Goal: Task Accomplishment & Management: Use online tool/utility

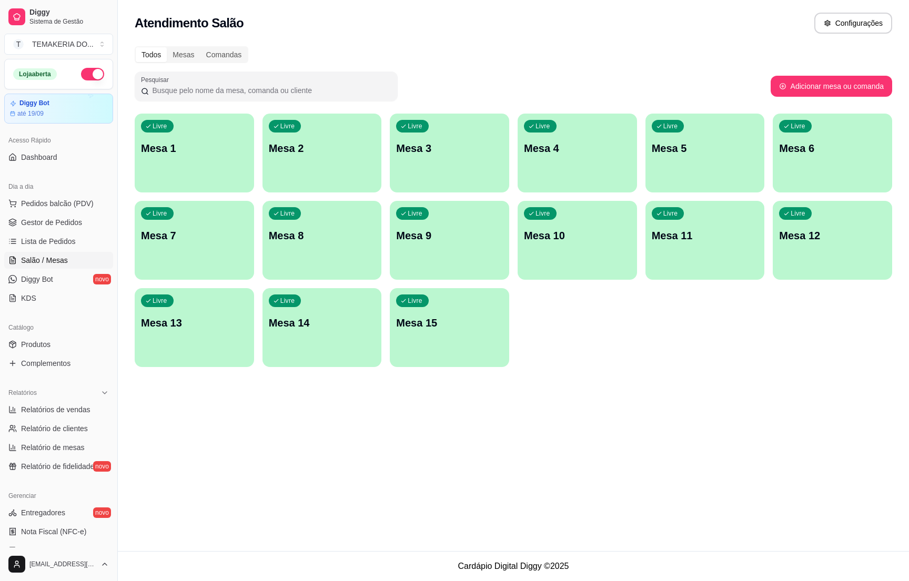
click at [204, 158] on div "Livre Mesa 1" at bounding box center [194, 147] width 119 height 66
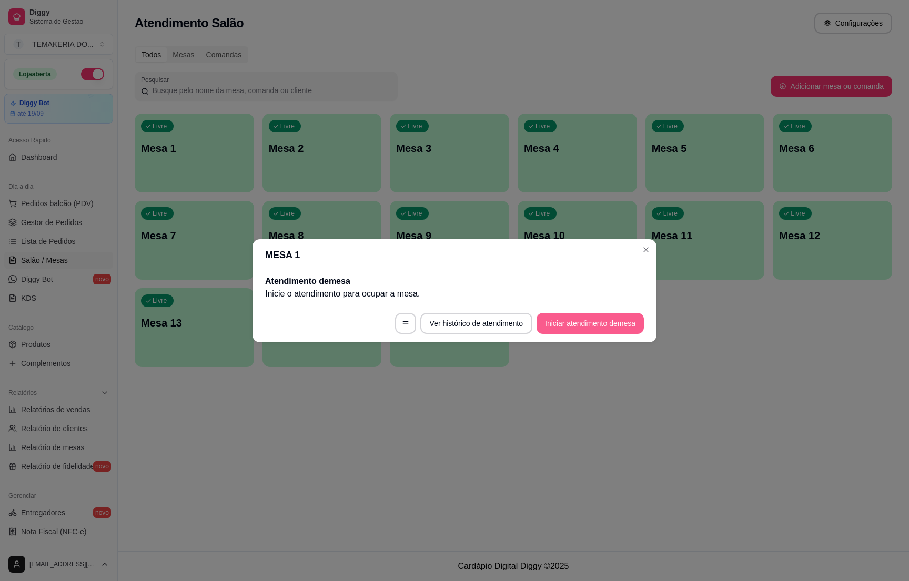
click at [597, 327] on button "Iniciar atendimento de mesa" at bounding box center [589, 323] width 107 height 21
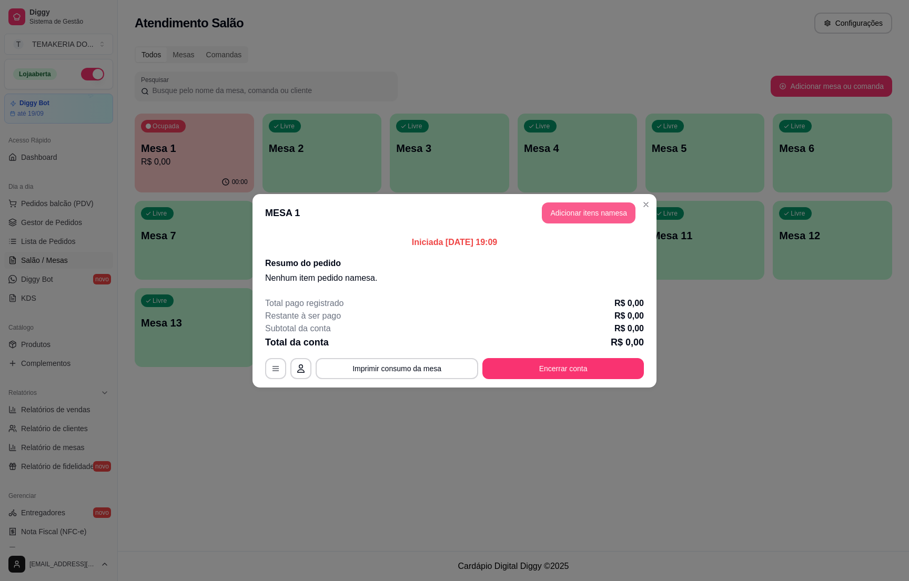
click at [575, 213] on button "Adicionar itens na mesa" at bounding box center [589, 212] width 94 height 21
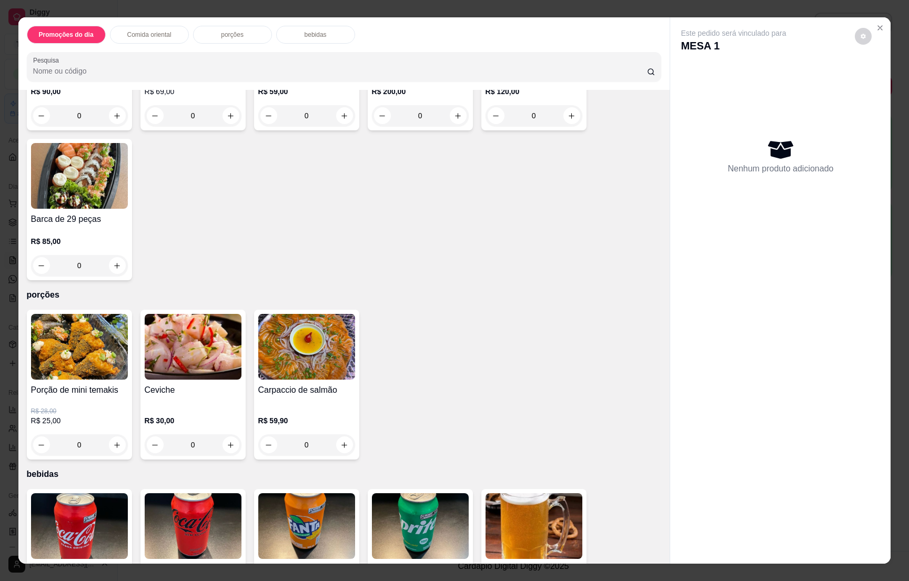
scroll to position [2840, 0]
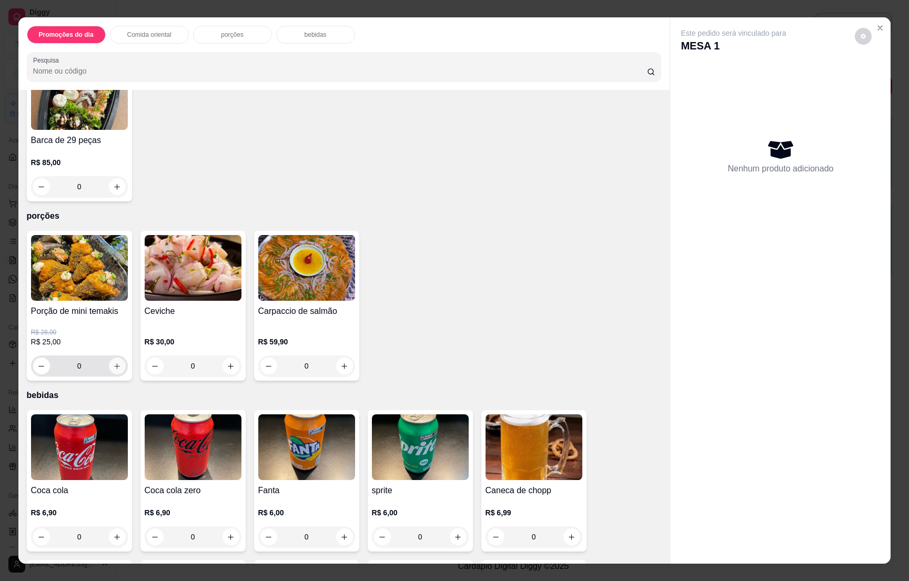
click at [113, 358] on button "increase-product-quantity" at bounding box center [117, 366] width 17 height 17
type input "1"
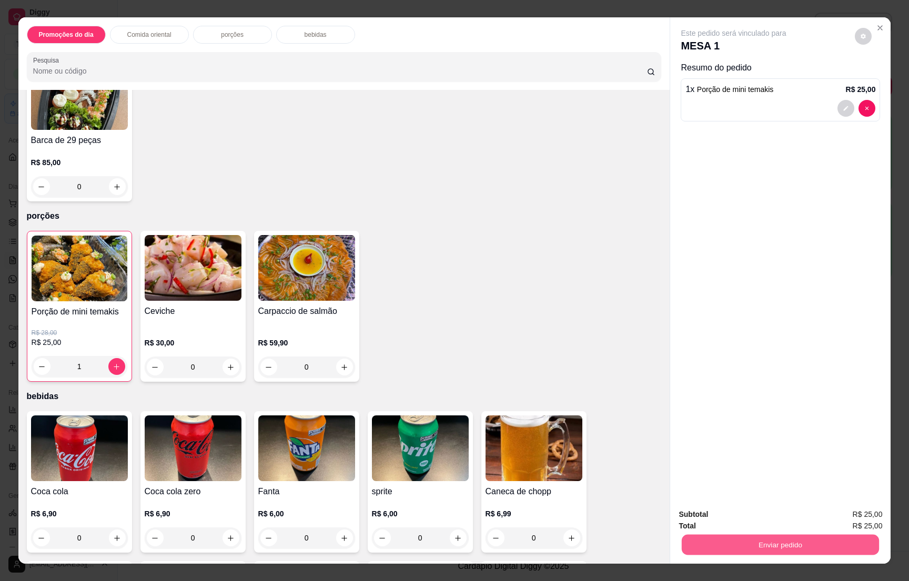
click at [756, 545] on button "Enviar pedido" at bounding box center [780, 544] width 197 height 21
click at [865, 516] on button "Sim, quero registrar" at bounding box center [844, 519] width 78 height 20
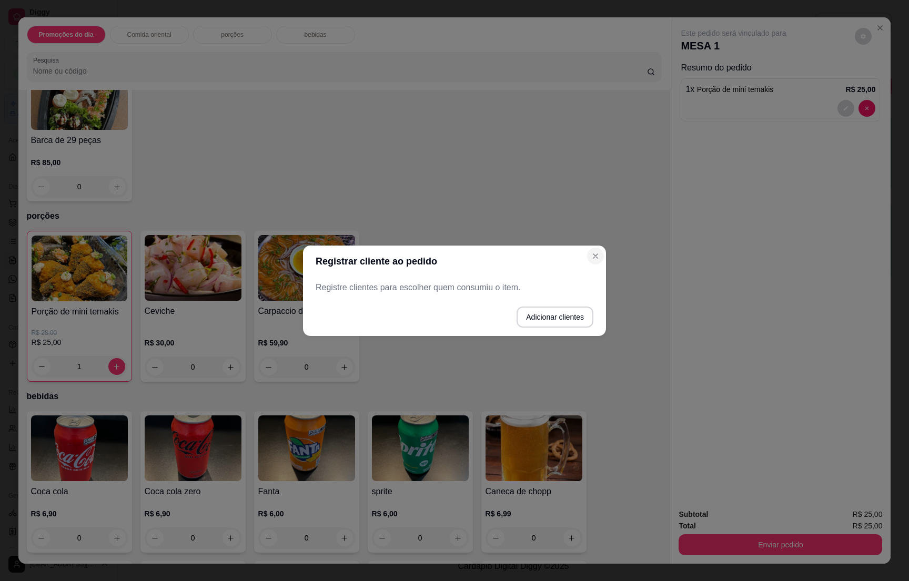
click at [595, 256] on div "Porção de mini temakis R$ 28,00 R$ 25,00 1 Ceviche R$ 30,00 0 Carpaccio de salm…" at bounding box center [344, 306] width 635 height 151
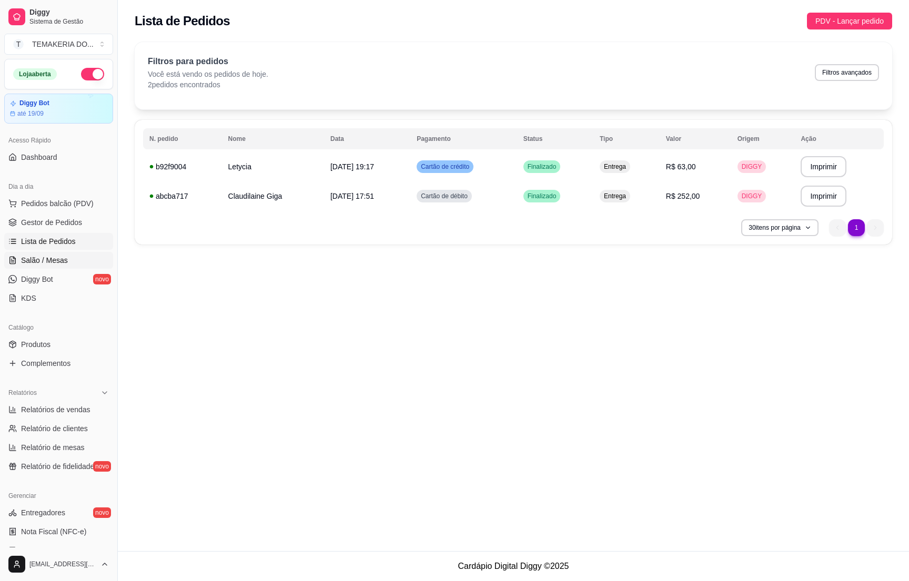
click at [55, 266] on span "Salão / Mesas" at bounding box center [44, 260] width 47 height 11
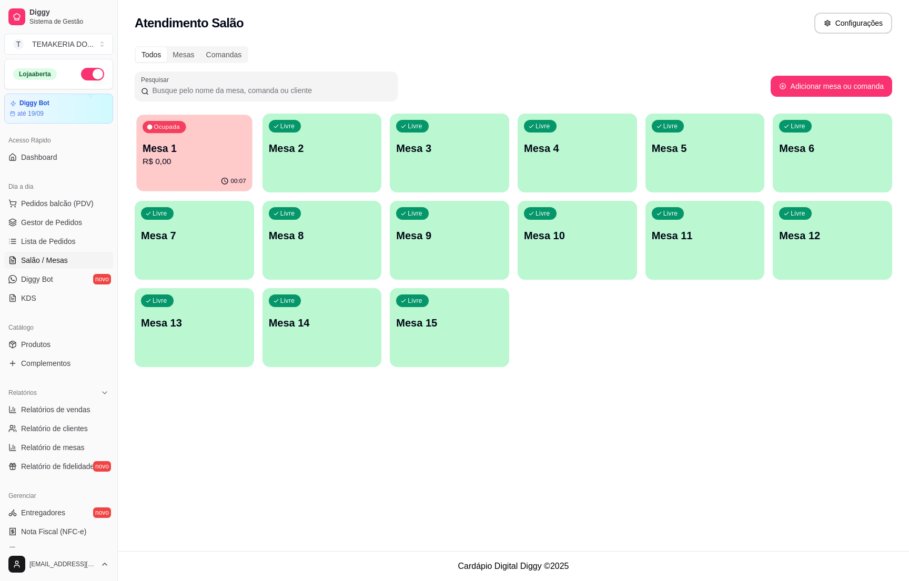
click at [227, 163] on p "R$ 0,00" at bounding box center [195, 162] width 104 height 12
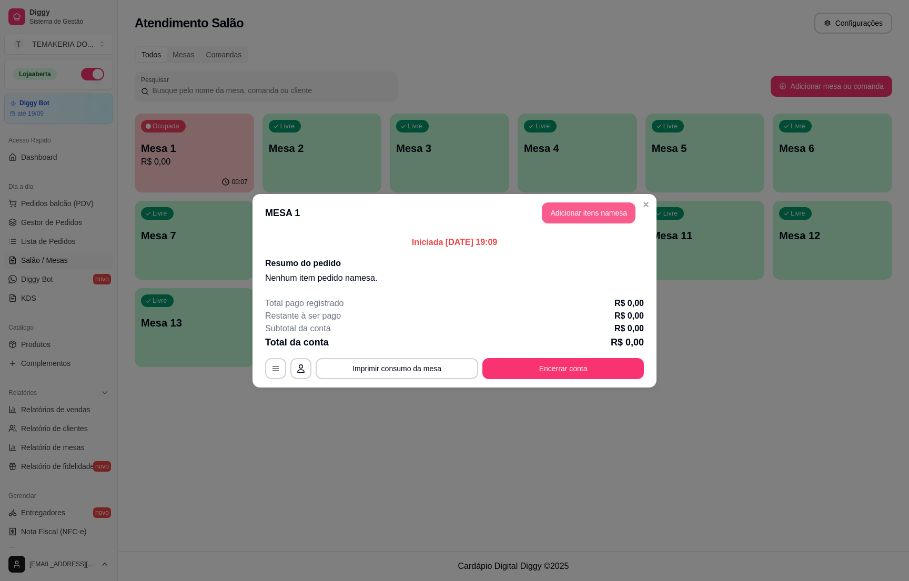
click at [604, 220] on button "Adicionar itens na mesa" at bounding box center [589, 212] width 94 height 21
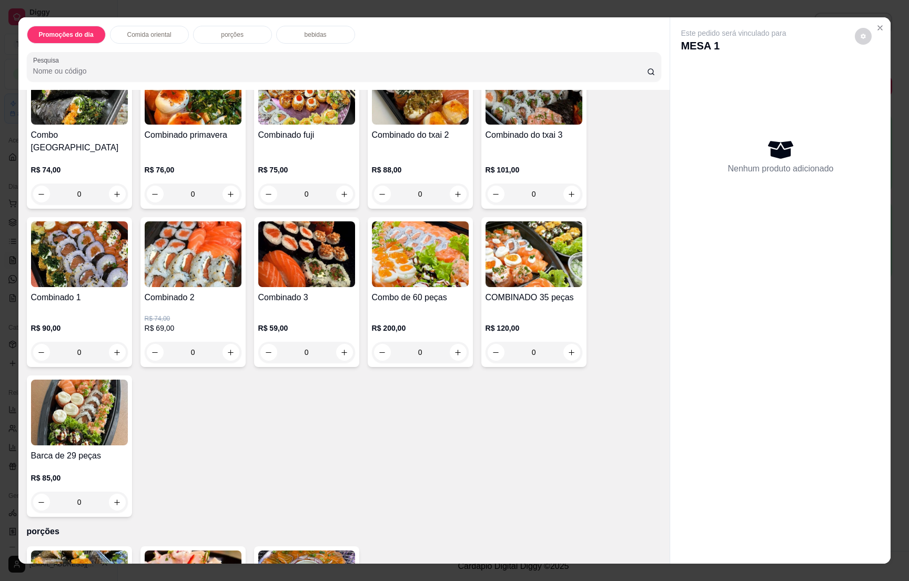
scroll to position [2761, 0]
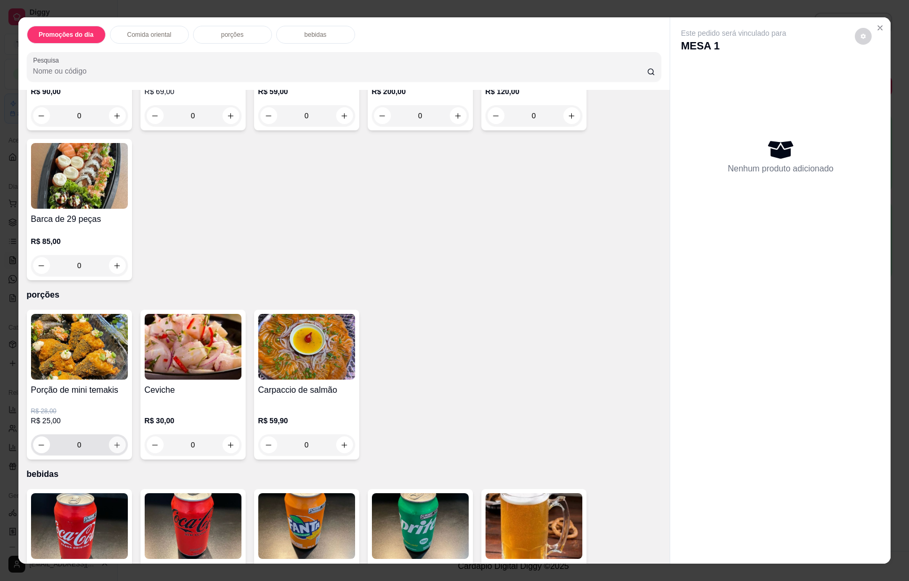
click at [113, 441] on icon "increase-product-quantity" at bounding box center [117, 445] width 8 height 8
type input "1"
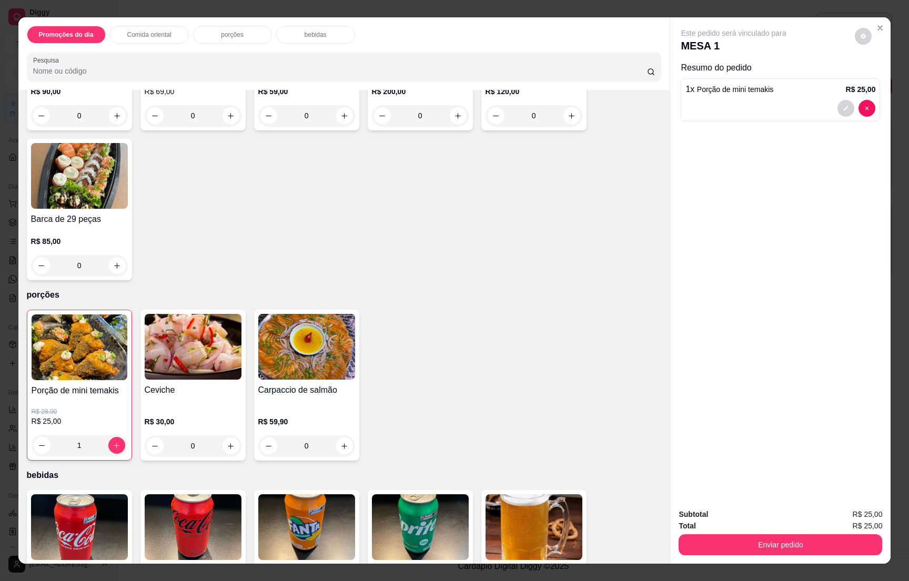
scroll to position [16, 0]
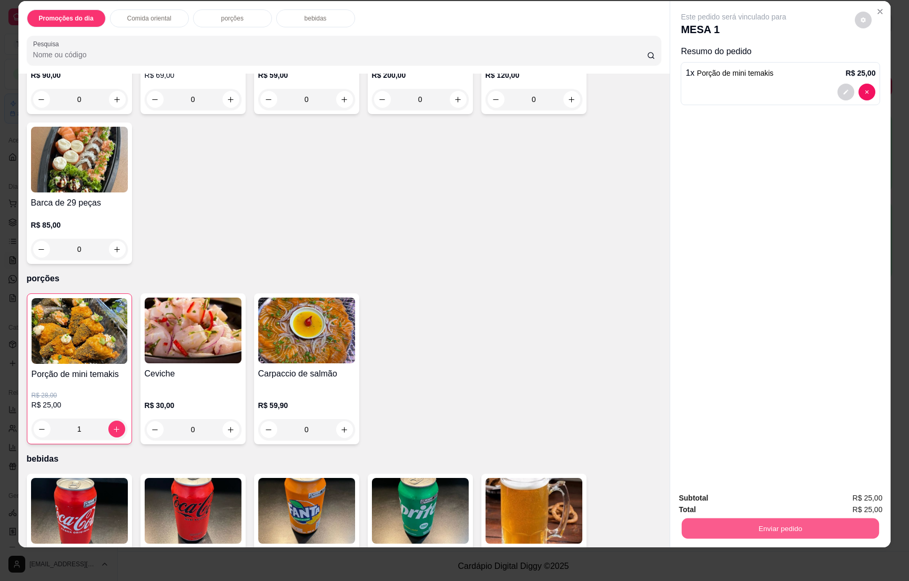
click at [776, 529] on button "Enviar pedido" at bounding box center [780, 528] width 197 height 21
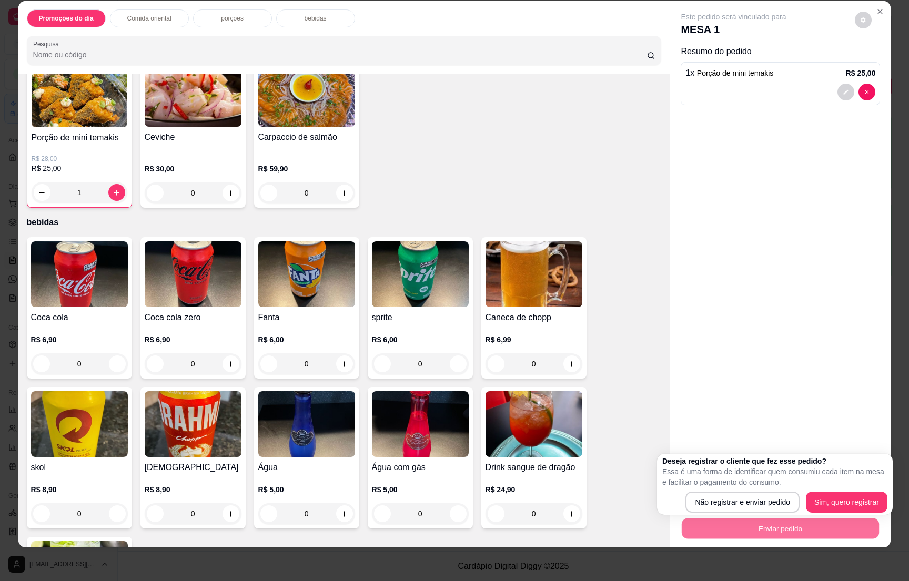
scroll to position [3108, 0]
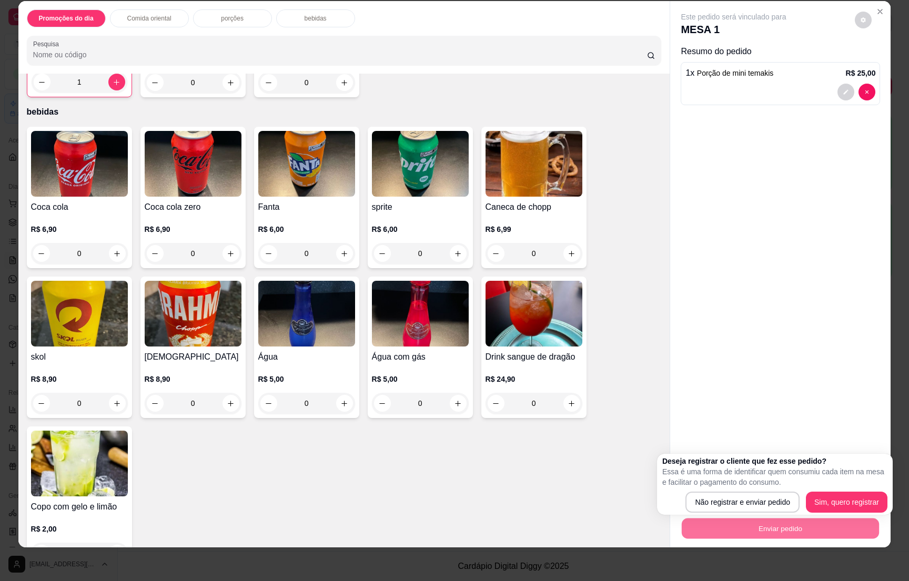
click at [772, 294] on div "Este pedido será vinculado para MESA 1 Resumo do pedido 1 x Porção de mini tema…" at bounding box center [780, 242] width 220 height 483
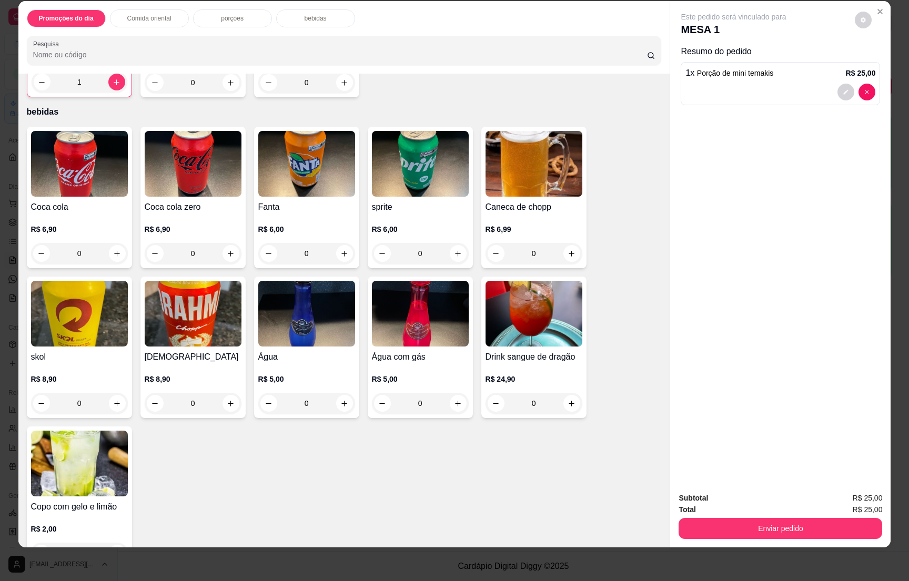
scroll to position [0, 0]
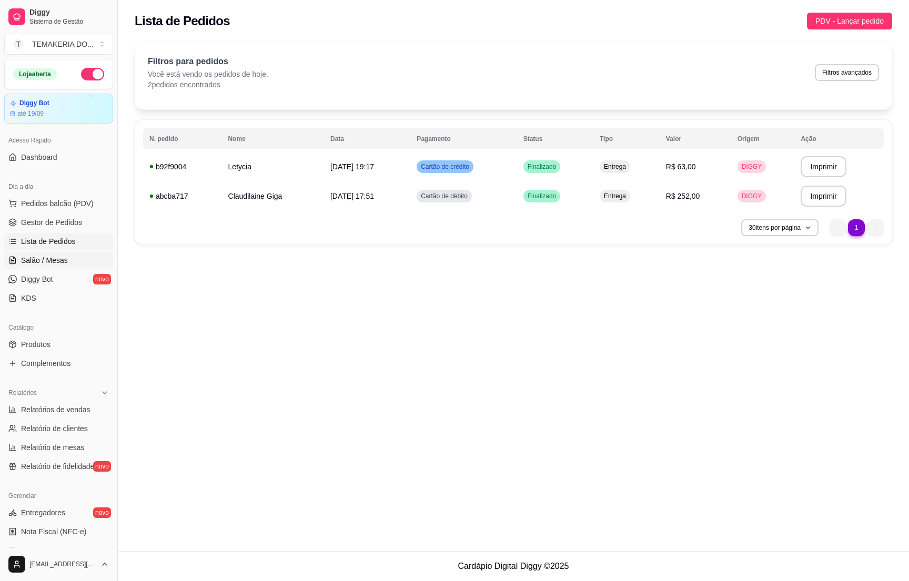
click at [57, 262] on span "Salão / Mesas" at bounding box center [44, 260] width 47 height 11
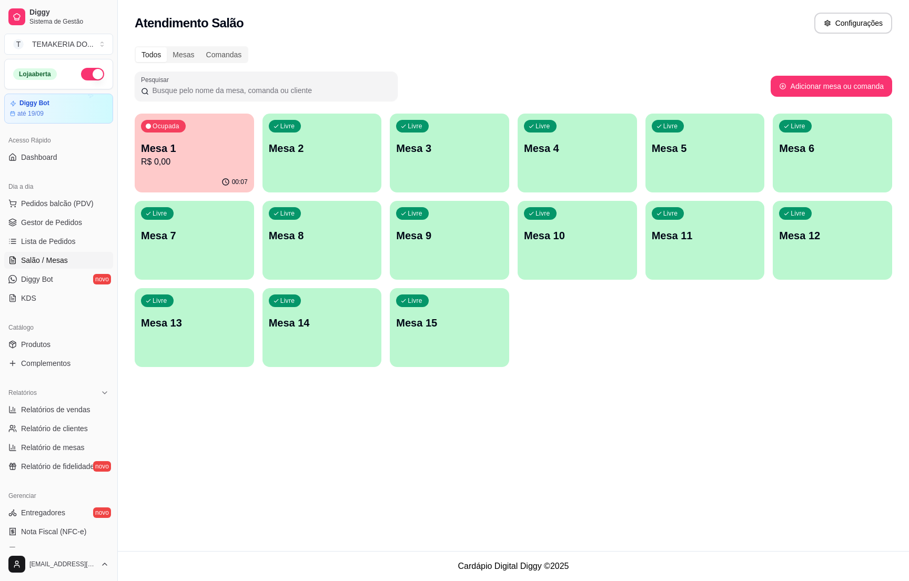
click at [166, 160] on p "R$ 0,00" at bounding box center [194, 162] width 107 height 13
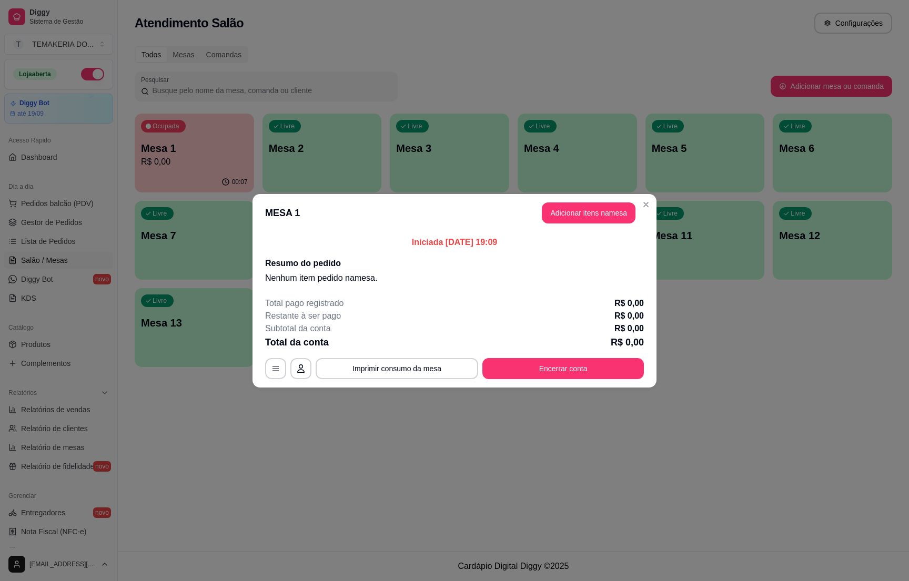
click at [458, 275] on p "Nenhum item pedido na mesa ." at bounding box center [454, 278] width 379 height 13
click at [640, 212] on header "MESA 1 Adicionar itens na mesa" at bounding box center [454, 213] width 404 height 38
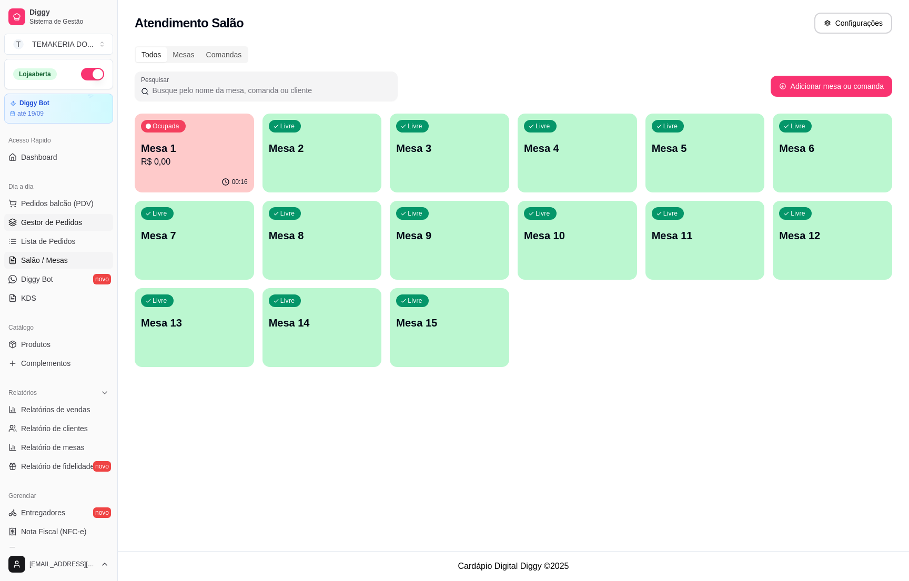
click at [36, 229] on link "Gestor de Pedidos" at bounding box center [58, 222] width 109 height 17
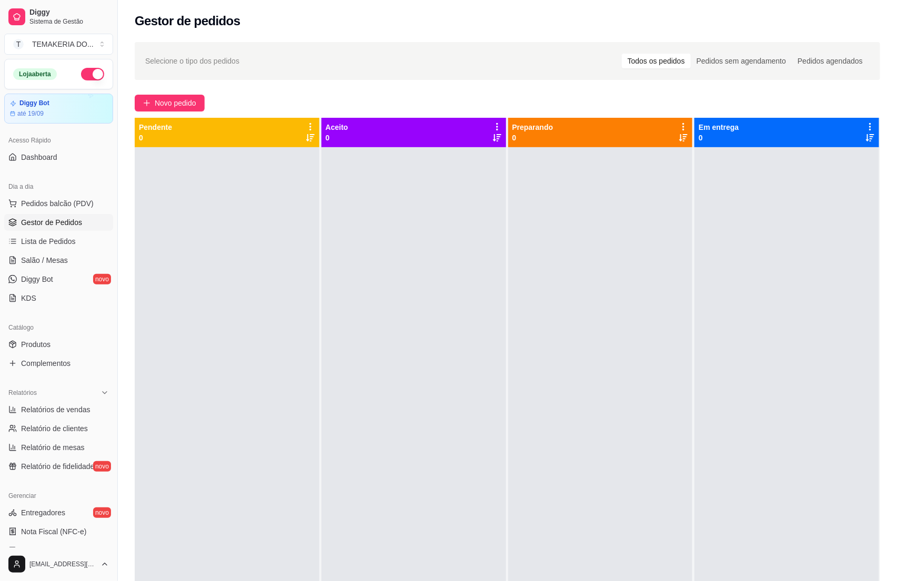
click at [4, 214] on link "Gestor de Pedidos" at bounding box center [58, 222] width 109 height 17
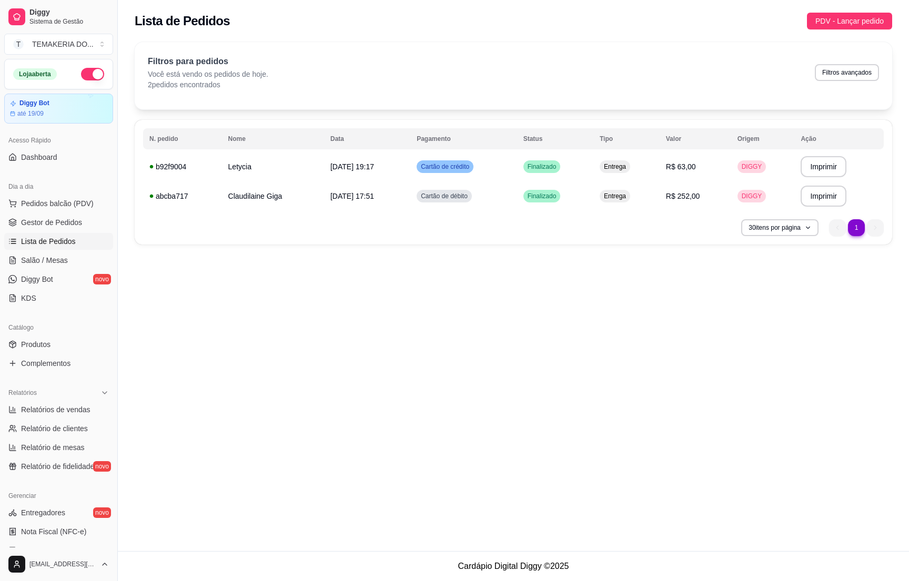
click at [50, 242] on span "Lista de Pedidos" at bounding box center [48, 241] width 55 height 11
click at [43, 263] on span "Salão / Mesas" at bounding box center [44, 260] width 47 height 11
